Goal: Check status: Check status

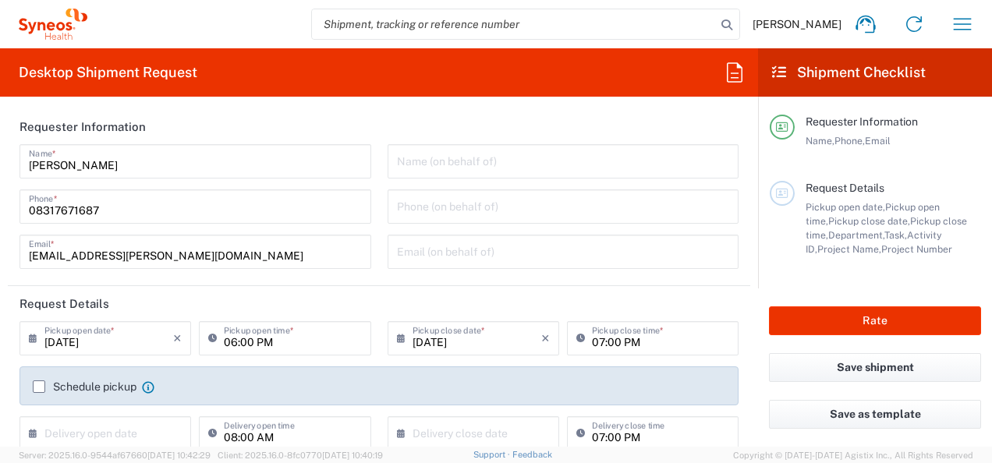
type input "4010"
type input "Telangana"
type input "[GEOGRAPHIC_DATA]"
type input "Syneos Health India Private Limited"
click at [451, 22] on input "search" at bounding box center [514, 24] width 404 height 30
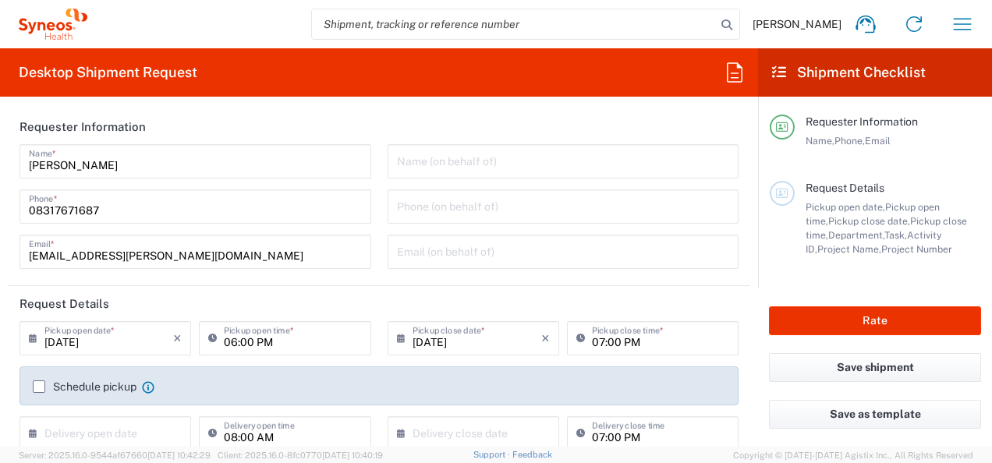
paste input "391960332990"
type input "391960332990"
click at [738, 30] on icon at bounding box center [727, 25] width 22 height 22
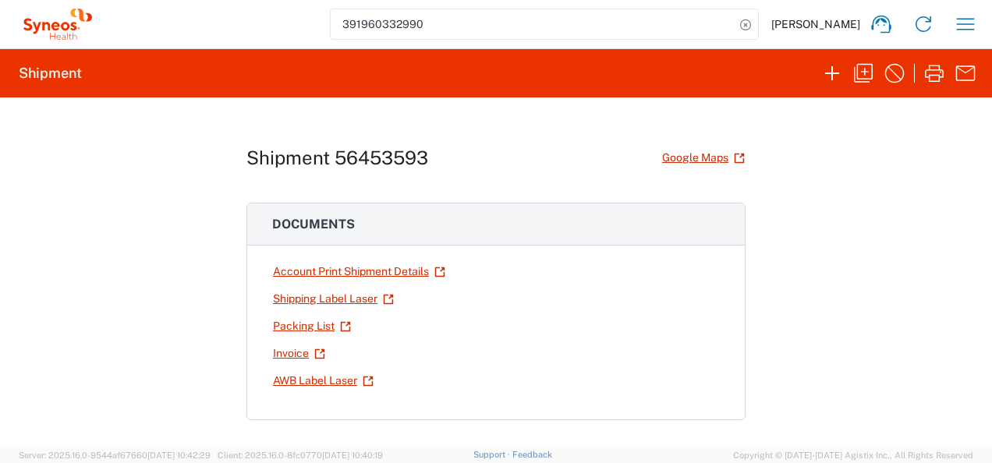
click at [980, 374] on div "Shipment 56453593 Google Maps Documents Account Print Shipment Details Shipping…" at bounding box center [496, 273] width 992 height 350
click at [536, 119] on div "Shipment 56453593 Google Maps Documents Account Print Shipment Details Shipping…" at bounding box center [496, 273] width 499 height 350
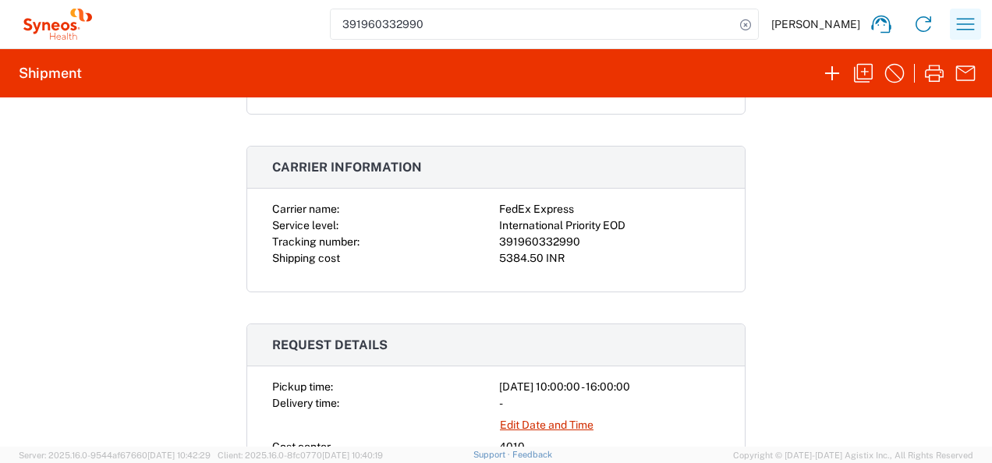
click at [963, 12] on icon "button" at bounding box center [965, 24] width 25 height 25
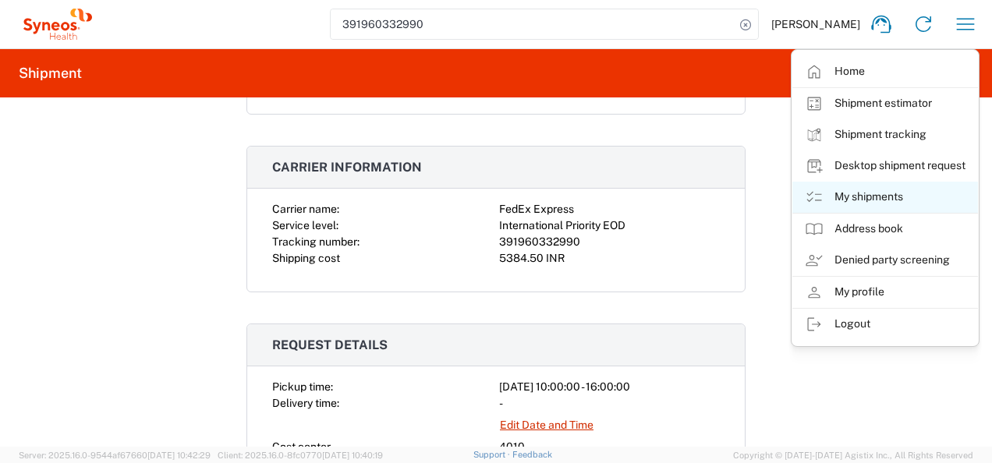
click at [875, 194] on link "My shipments" at bounding box center [886, 197] width 186 height 31
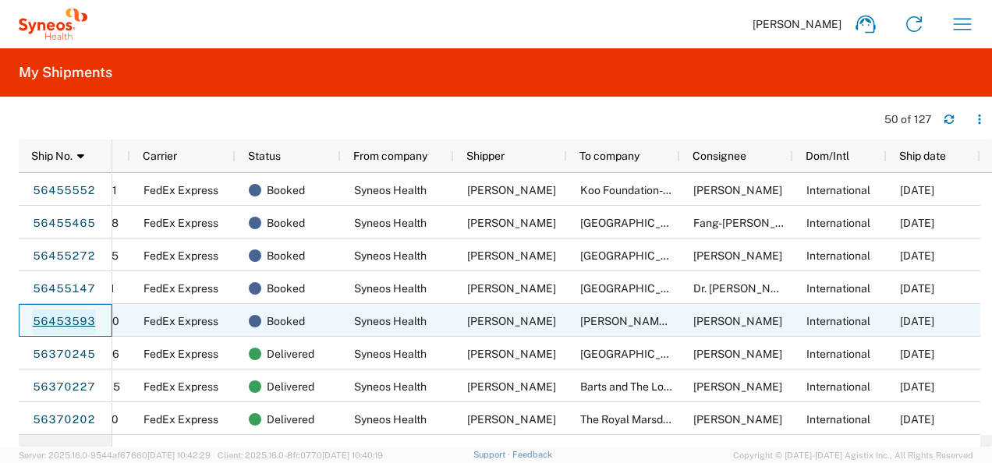
click at [83, 317] on link "56453593" at bounding box center [64, 322] width 64 height 25
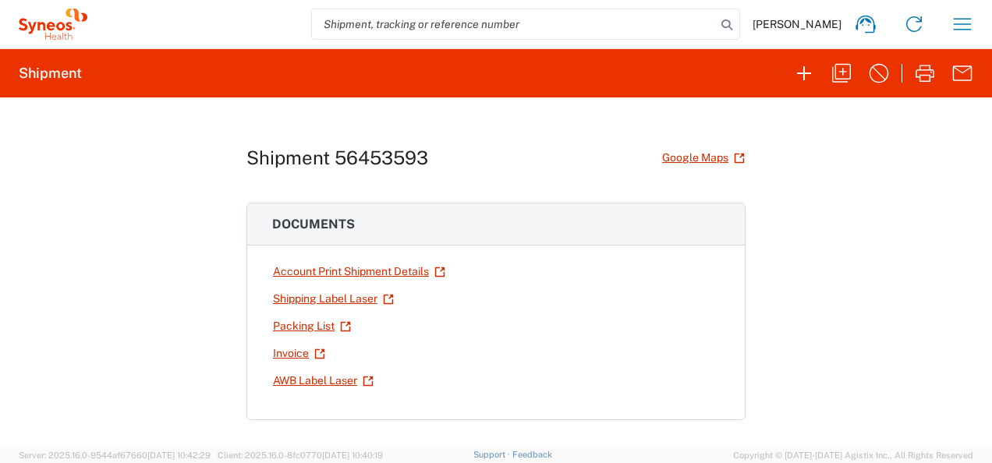
click at [861, 202] on div "Shipment 56453593 Google Maps Documents Account Print Shipment Details Shipping…" at bounding box center [496, 273] width 992 height 350
click at [853, 218] on div "Shipment 56453593 Google Maps Documents Account Print Shipment Details Shipping…" at bounding box center [496, 273] width 992 height 350
click at [747, 298] on div "Shipment 56453593 Google Maps Documents Account Print Shipment Details Shipping…" at bounding box center [496, 273] width 992 height 350
click at [579, 185] on div "Shipment 56453593 Google Maps Documents Account Print Shipment Details Shipping…" at bounding box center [496, 273] width 499 height 350
